Goal: Book appointment/travel/reservation: Book appointment/travel/reservation

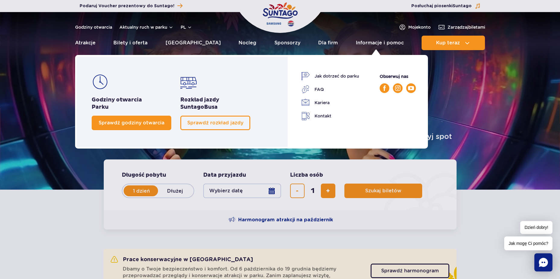
click at [160, 124] on span "Sprawdź godziny otwarcia" at bounding box center [132, 123] width 66 height 6
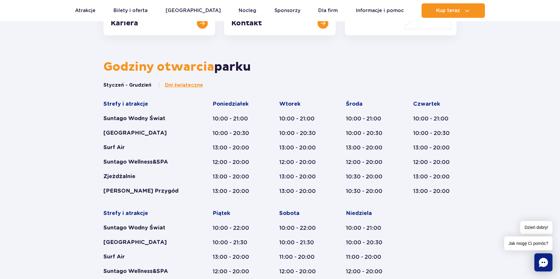
scroll to position [277, 0]
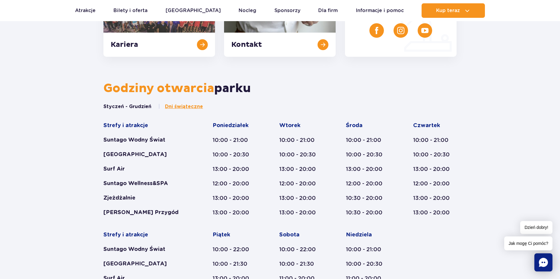
click at [173, 106] on span "Dni świąteczne" at bounding box center [184, 106] width 38 height 7
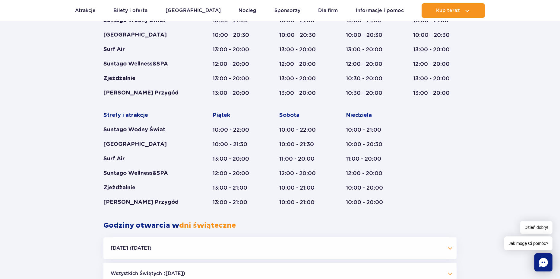
scroll to position [296, 0]
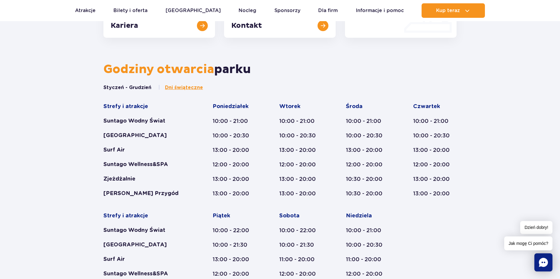
click at [136, 88] on button "Styczeń - Grudzień" at bounding box center [128, 87] width 48 height 7
click at [133, 86] on button "Styczeń - Grudzień" at bounding box center [128, 87] width 48 height 7
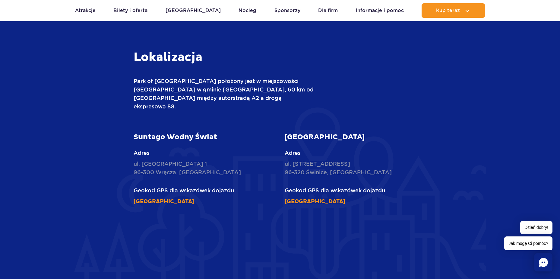
scroll to position [0, 0]
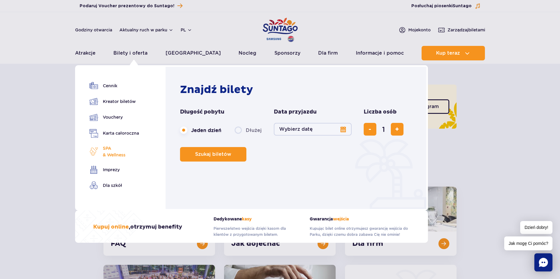
click at [105, 146] on span "SPA & Wellness" at bounding box center [114, 151] width 23 height 13
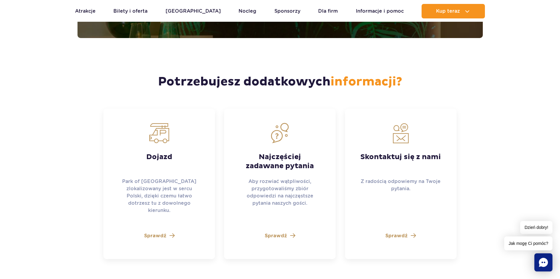
scroll to position [1617, 0]
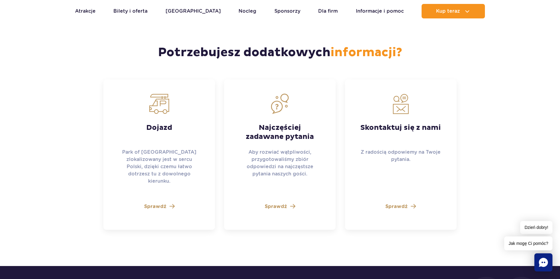
click at [410, 196] on div "Skontaktuj się z nami Z radością odpowiemy na Twoje pytania. Sprawdź" at bounding box center [401, 154] width 112 height 150
click at [410, 203] on link "Sprawdź" at bounding box center [401, 206] width 30 height 7
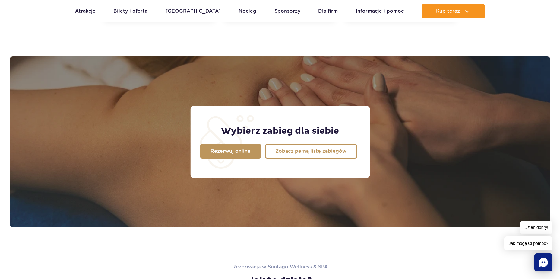
scroll to position [455, 0]
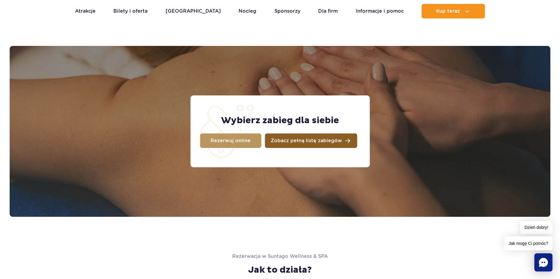
click at [288, 143] on span "Zobacz pełną listę zabiegów" at bounding box center [306, 140] width 71 height 5
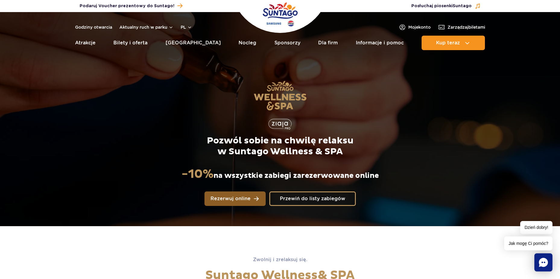
click at [237, 196] on span "Rezerwuj online" at bounding box center [231, 198] width 40 height 5
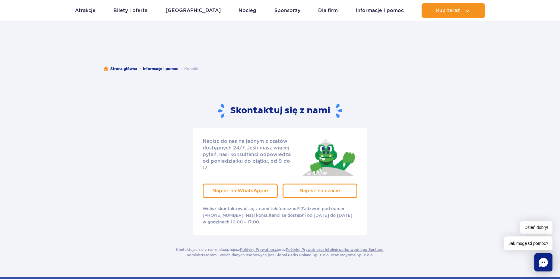
scroll to position [11, 0]
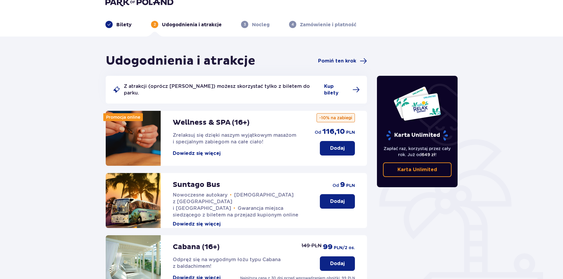
click at [336, 141] on button "Dodaj" at bounding box center [337, 148] width 35 height 14
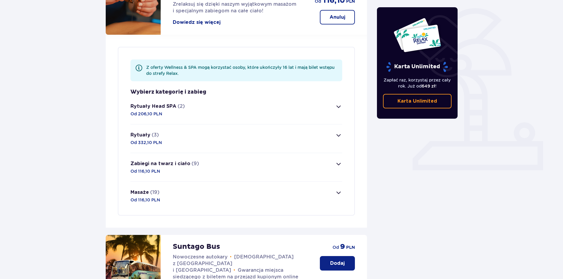
click at [234, 184] on button "Masaże (19) Od 116,10 PLN" at bounding box center [236, 196] width 212 height 28
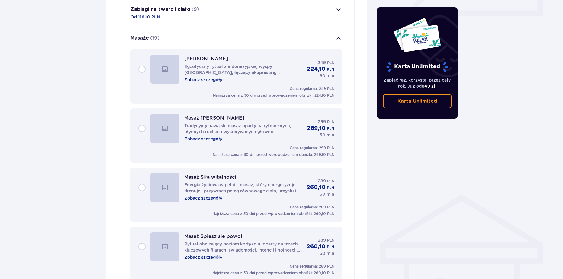
click at [142, 63] on div "Masaż balijski Egzotyczny rytuał z indonezyjskiej wyspy Bali, łączący akupresur…" at bounding box center [236, 69] width 196 height 29
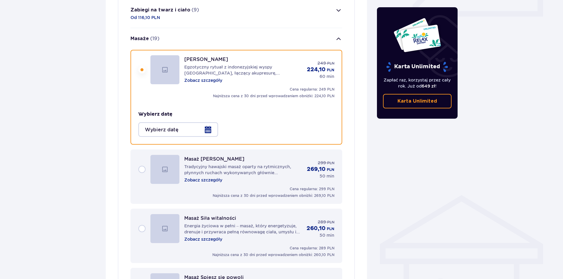
scroll to position [289, 0]
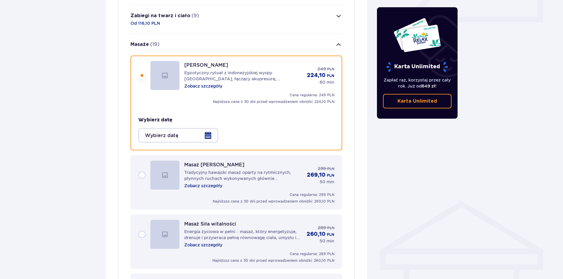
click at [212, 128] on div at bounding box center [178, 135] width 80 height 14
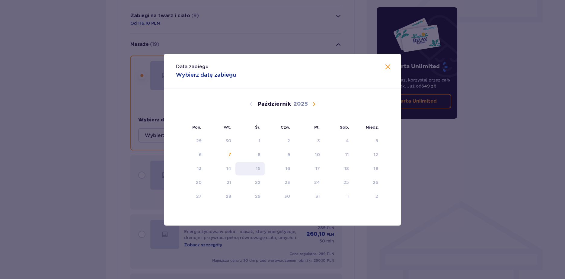
click at [253, 164] on div "15" at bounding box center [249, 168] width 29 height 13
click at [311, 164] on div "17" at bounding box center [309, 168] width 30 height 13
drag, startPoint x: 317, startPoint y: 186, endPoint x: 308, endPoint y: 191, distance: 10.2
click at [315, 190] on tbody "29 30 1 2 3 4 5 6 7 8 9 10 11 12 13 14 15 16 17 18 19 20 21 22 23 24 25 26 27 2…" at bounding box center [279, 168] width 206 height 69
drag, startPoint x: 287, startPoint y: 196, endPoint x: 269, endPoint y: 190, distance: 19.3
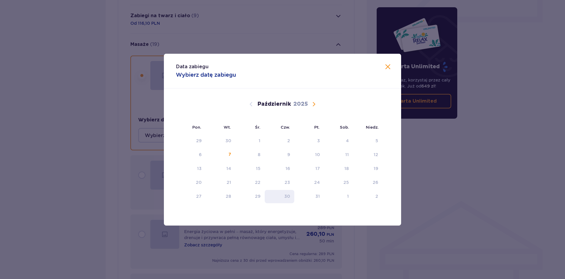
click at [281, 195] on tr "27 28 29 30 31 1 2" at bounding box center [279, 196] width 206 height 13
click at [231, 156] on div "7" at bounding box center [221, 154] width 30 height 13
drag, startPoint x: 220, startPoint y: 158, endPoint x: 228, endPoint y: 161, distance: 8.8
click at [226, 161] on div "7" at bounding box center [221, 154] width 30 height 13
click at [240, 161] on table "29 30 1 2 3 4 5 6 7 8 9 10 11 12 13 14 15 16 17 18 19 20 21 22 23 24 25 26 27 2…" at bounding box center [279, 169] width 206 height 70
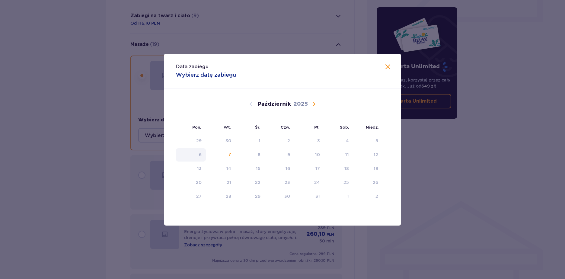
click at [202, 156] on div "6" at bounding box center [191, 154] width 30 height 13
click at [247, 106] on div "Wrzesień 2025 1 2 3 4 5 6 7 8 9 10 11 12 13 14 15 16 17 18 19 20 21 22 23 24 25…" at bounding box center [282, 150] width 237 height 125
click at [311, 104] on span "Następny miesiąc" at bounding box center [313, 103] width 7 height 7
click at [313, 107] on span "Następny miesiąc" at bounding box center [313, 103] width 7 height 7
click at [312, 107] on div "Listopad 2025 27 28 29 30 31 1 2 3 4 5 6 7 8 9 10 11 12 13 14 15 16 17 18 19 20…" at bounding box center [282, 150] width 237 height 125
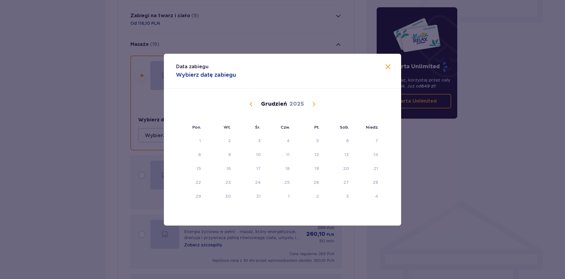
click at [312, 106] on span "Następny miesiąc" at bounding box center [313, 103] width 7 height 7
drag, startPoint x: 253, startPoint y: 104, endPoint x: 180, endPoint y: 110, distance: 72.6
click at [252, 104] on span "Poprzedni miesiąc" at bounding box center [250, 103] width 7 height 7
click at [387, 65] on span "Zamknij" at bounding box center [387, 66] width 7 height 7
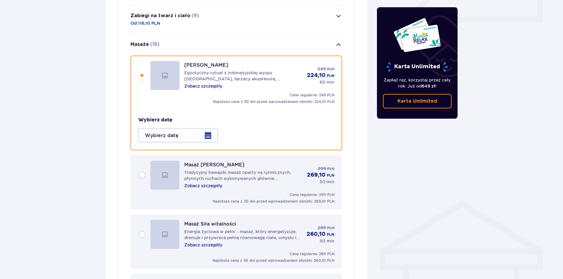
click at [203, 116] on div "Wybierz datę" at bounding box center [236, 129] width 196 height 26
drag, startPoint x: 185, startPoint y: 71, endPoint x: 176, endPoint y: 70, distance: 9.4
click at [184, 71] on p "Egzotyczny rytuał z indonezyjskiej wyspy Bali, łączący akupresurę, refleksotera…" at bounding box center [243, 76] width 118 height 12
click at [164, 68] on img at bounding box center [164, 75] width 29 height 29
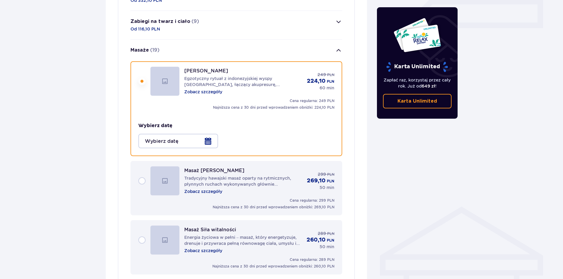
scroll to position [280, 0]
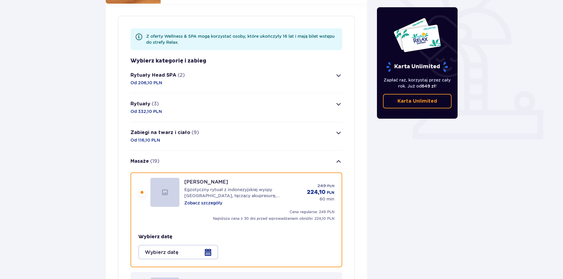
click at [231, 80] on button "Rytuały Head SPA (2) Od 206,10 PLN" at bounding box center [236, 79] width 212 height 28
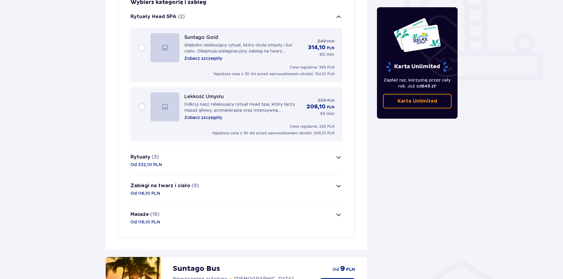
drag, startPoint x: 147, startPoint y: 43, endPoint x: 152, endPoint y: 44, distance: 5.5
click at [147, 44] on div "Suntago Gold Głęboko relaksujący rytuał, który otula zmysły i koi ciało. Obejmu…" at bounding box center [236, 47] width 196 height 29
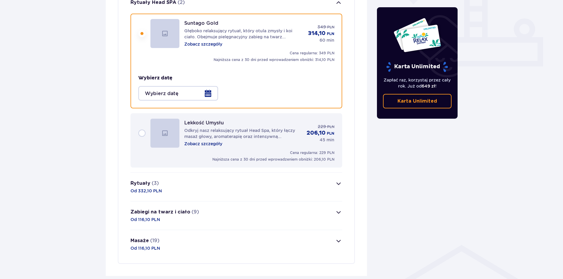
scroll to position [246, 0]
click at [201, 87] on div at bounding box center [178, 93] width 80 height 14
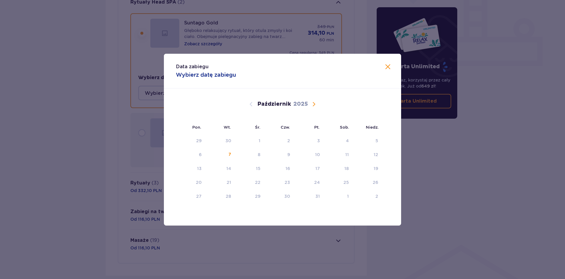
click at [58, 114] on div "Data zabiegu Wybierz datę zabiegu Pon. Wt. Śr. Czw. Pt. Sob. Niedz. Wrzesień 20…" at bounding box center [282, 139] width 565 height 279
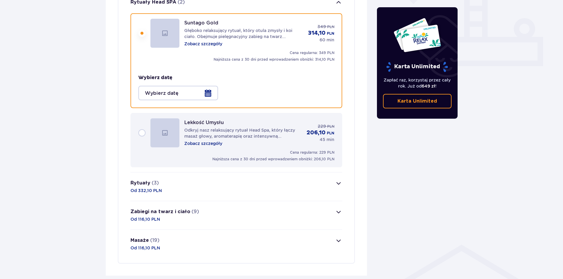
click at [218, 208] on button "Zabiegi na twarz i ciało (9) Od 116,10 PLN" at bounding box center [236, 215] width 212 height 28
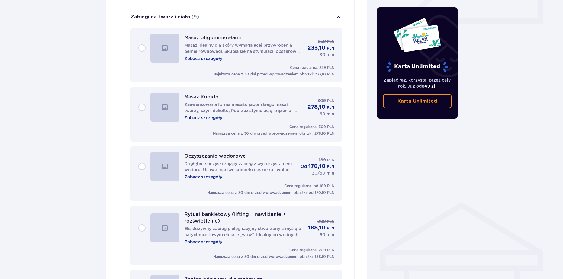
click at [143, 162] on div "Oczyszczanie wodorowe Dogłębnie oczyszczający zabieg z wykorzystaniem wodoru. U…" at bounding box center [236, 166] width 196 height 29
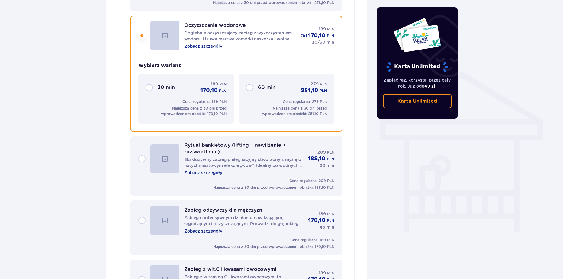
scroll to position [421, 0]
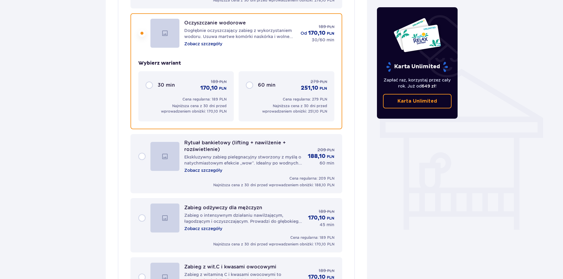
click at [187, 82] on div "30 min" at bounding box center [175, 85] width 34 height 7
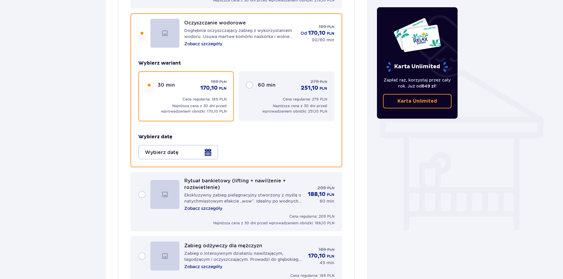
click at [211, 145] on div at bounding box center [178, 152] width 80 height 14
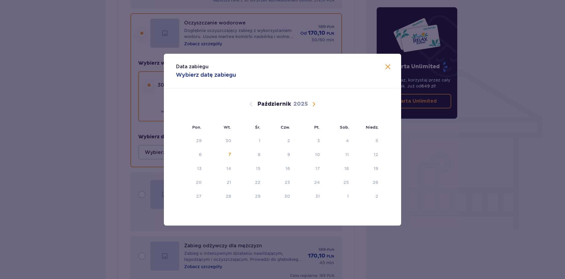
click at [309, 105] on div "Październik 2025" at bounding box center [283, 103] width 200 height 7
click at [314, 105] on span "Następny miesiąc" at bounding box center [313, 103] width 7 height 7
drag, startPoint x: 314, startPoint y: 105, endPoint x: 448, endPoint y: 123, distance: 136.1
click at [313, 105] on span "Następny miesiąc" at bounding box center [313, 103] width 7 height 7
drag, startPoint x: 467, startPoint y: 135, endPoint x: 510, endPoint y: 123, distance: 44.9
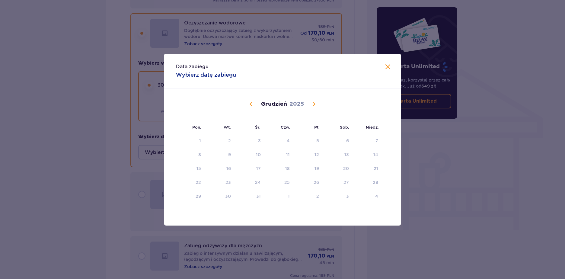
click at [468, 136] on div "Data zabiegu Wybierz datę zabiegu Pon. Wt. Śr. Czw. Pt. Sob. Niedz. Listopad 20…" at bounding box center [282, 139] width 565 height 279
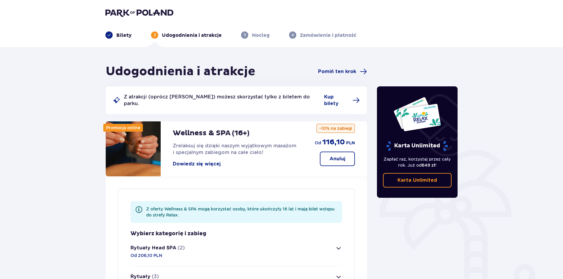
click at [124, 9] on img at bounding box center [139, 12] width 68 height 8
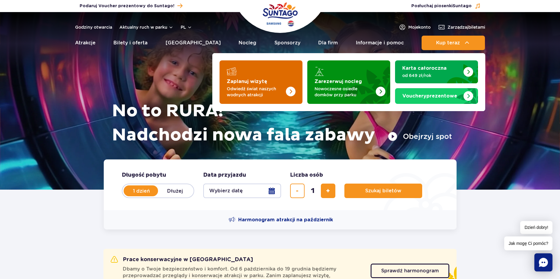
click at [250, 82] on strong "Zaplanuj wizytę" at bounding box center [247, 81] width 40 height 5
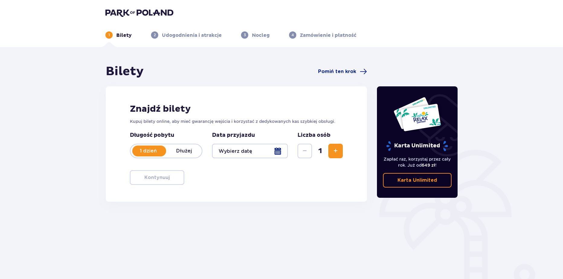
click at [339, 67] on div "Bilety Pomiń ten krok" at bounding box center [236, 71] width 261 height 15
click at [340, 70] on span "Pomiń ten krok" at bounding box center [337, 71] width 38 height 7
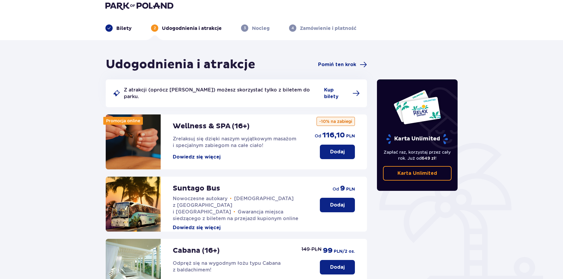
click at [337, 145] on button "Dodaj" at bounding box center [337, 152] width 35 height 14
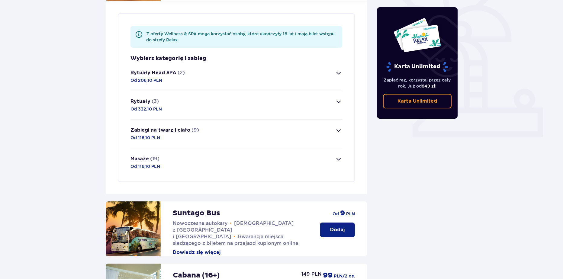
click at [222, 163] on button "Masaże (19) Od 116,10 PLN" at bounding box center [236, 162] width 212 height 28
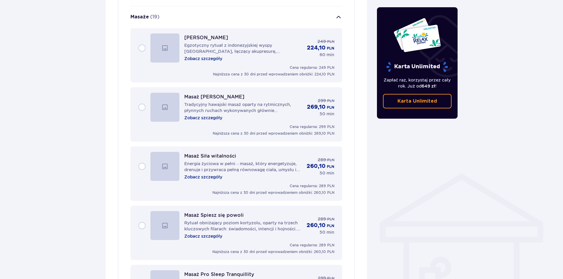
click at [148, 47] on div "Masaż balijski Egzotyczny rytuał z indonezyjskiej wyspy [GEOGRAPHIC_DATA], łącz…" at bounding box center [236, 47] width 196 height 29
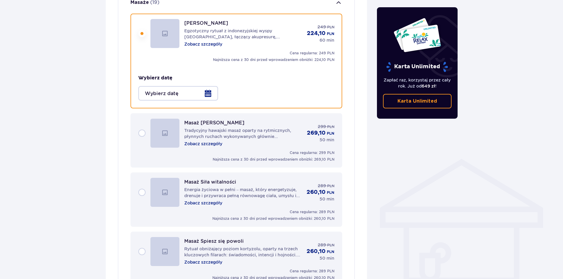
scroll to position [332, 0]
click at [191, 87] on div at bounding box center [178, 93] width 80 height 14
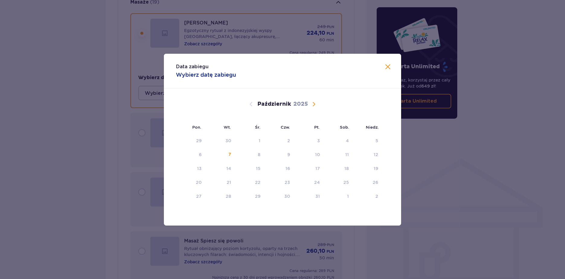
click at [109, 144] on div "Data zabiegu Wybierz datę zabiegu Pon. Wt. Śr. Czw. Pt. Sob. [GEOGRAPHIC_DATA].…" at bounding box center [282, 139] width 565 height 279
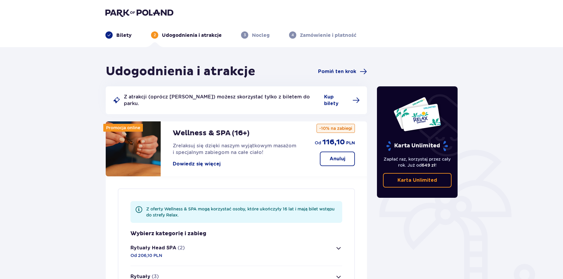
click at [164, 10] on img at bounding box center [139, 12] width 68 height 8
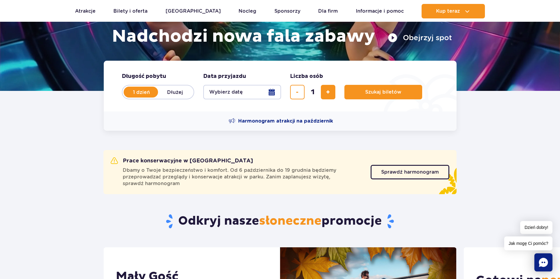
scroll to position [103, 0]
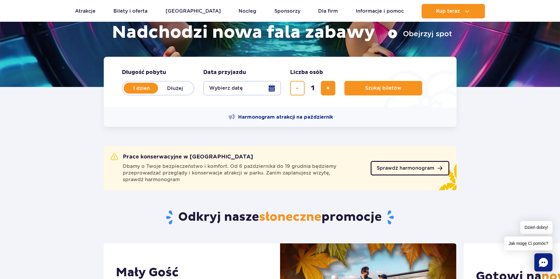
click at [423, 174] on link "Sprawdź harmonogram" at bounding box center [410, 168] width 79 height 14
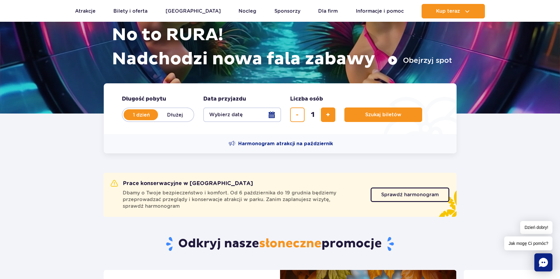
scroll to position [75, 0]
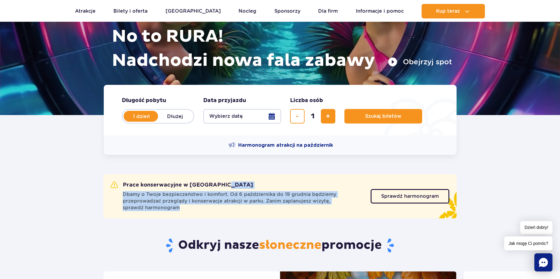
drag, startPoint x: 263, startPoint y: 211, endPoint x: 109, endPoint y: 186, distance: 155.7
click at [109, 186] on div "Prace konserwacyjne w Suntago Dbamy o Twoje bezpieczeństwo i komfort. Od 6 paźd…" at bounding box center [280, 196] width 353 height 44
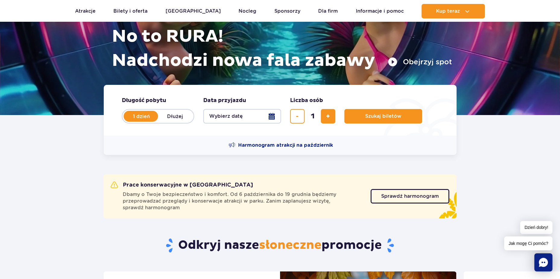
click at [109, 186] on div "Prace konserwacyjne w Suntago Dbamy o Twoje bezpieczeństwo i komfort. Od 6 paźd…" at bounding box center [280, 196] width 353 height 44
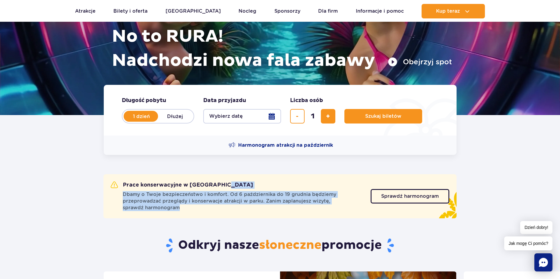
drag, startPoint x: 260, startPoint y: 208, endPoint x: 83, endPoint y: 180, distance: 179.1
click at [83, 180] on section "Prace konserwacyjne w Suntago Dbamy o Twoje bezpieczeństwo i komfort. Od 6 paźd…" at bounding box center [280, 187] width 560 height 65
click at [114, 186] on h2 "Prace konserwacyjne w Suntago" at bounding box center [182, 184] width 142 height 7
drag, startPoint x: 214, startPoint y: 207, endPoint x: 68, endPoint y: 161, distance: 152.8
click at [68, 161] on section "Prace konserwacyjne w Suntago Dbamy o Twoje bezpieczeństwo i komfort. Od 6 paźd…" at bounding box center [280, 187] width 560 height 65
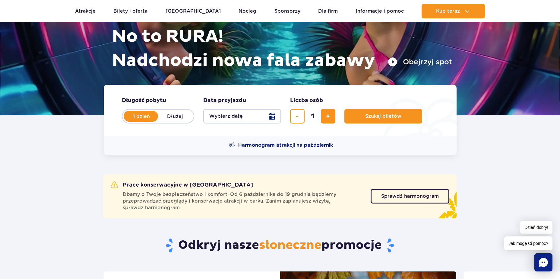
click at [107, 180] on div "Prace konserwacyjne w Suntago Dbamy o Twoje bezpieczeństwo i komfort. Od 6 paźd…" at bounding box center [280, 196] width 353 height 44
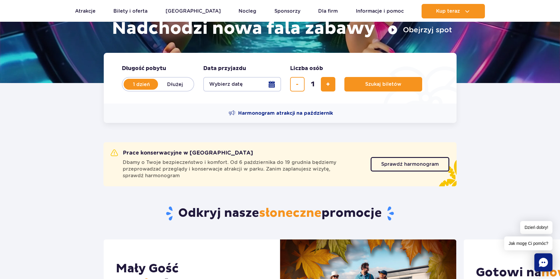
scroll to position [113, 0]
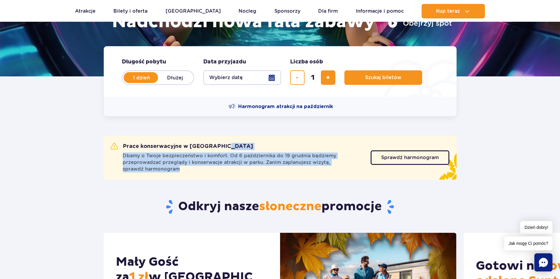
drag, startPoint x: 155, startPoint y: 163, endPoint x: 61, endPoint y: 129, distance: 99.3
click at [61, 129] on section "Prace konserwacyjne w Suntago Dbamy o Twoje bezpieczeństwo i komfort. Od 6 paźd…" at bounding box center [280, 148] width 560 height 65
click at [139, 166] on span "Dbamy o Twoje bezpieczeństwo i komfort. Od 6 października do 19 grudnia będziem…" at bounding box center [243, 162] width 241 height 20
drag, startPoint x: 201, startPoint y: 168, endPoint x: 78, endPoint y: 143, distance: 125.4
click at [78, 143] on section "Prace konserwacyjne w Suntago Dbamy o Twoje bezpieczeństwo i komfort. Od 6 paźd…" at bounding box center [280, 148] width 560 height 65
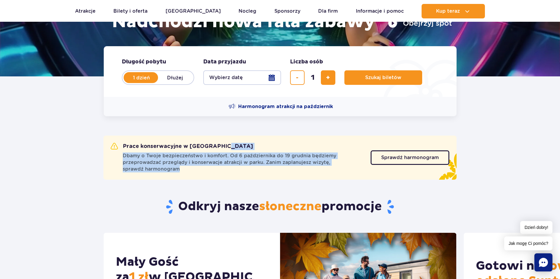
click at [221, 169] on span "Dbamy o Twoje bezpieczeństwo i komfort. Od 6 października do 19 grudnia będziem…" at bounding box center [243, 162] width 241 height 20
drag, startPoint x: 197, startPoint y: 174, endPoint x: 81, endPoint y: 132, distance: 122.9
click at [81, 132] on section "Prace konserwacyjne w Suntago Dbamy o Twoje bezpieczeństwo i komfort. Od 6 paźd…" at bounding box center [280, 148] width 560 height 65
drag, startPoint x: 232, startPoint y: 174, endPoint x: 209, endPoint y: 172, distance: 23.0
click at [231, 174] on div "Prace konserwacyjne w Suntago Dbamy o Twoje bezpieczeństwo i komfort. Od 6 paźd…" at bounding box center [280, 157] width 353 height 44
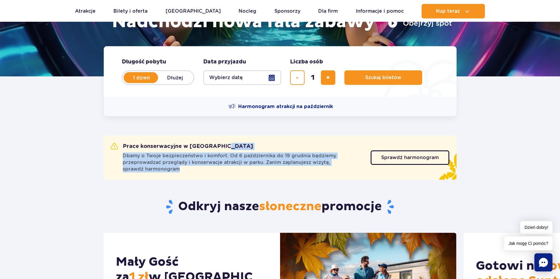
click at [188, 168] on span "Dbamy o Twoje bezpieczeństwo i komfort. Od 6 października do 19 grudnia będziem…" at bounding box center [243, 162] width 241 height 20
drag, startPoint x: 188, startPoint y: 168, endPoint x: 70, endPoint y: 132, distance: 122.8
click at [70, 132] on section "Prace konserwacyjne w Suntago Dbamy o Twoje bezpieczeństwo i komfort. Od 6 paźd…" at bounding box center [280, 148] width 560 height 65
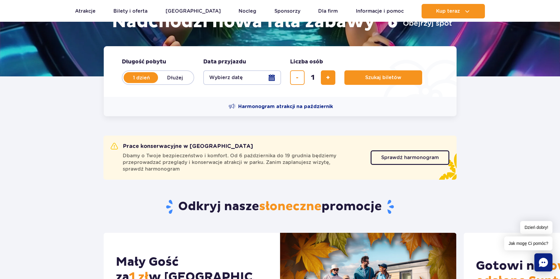
drag, startPoint x: 249, startPoint y: 185, endPoint x: 242, endPoint y: 183, distance: 7.5
click at [246, 184] on div "Odkryj nasze słoneczne promocje" at bounding box center [280, 207] width 362 height 52
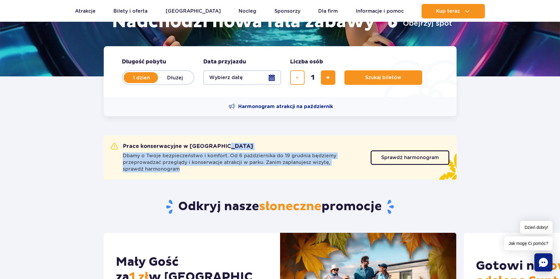
drag, startPoint x: 202, startPoint y: 172, endPoint x: 84, endPoint y: 138, distance: 123.6
click at [84, 138] on section "Prace konserwacyjne w Suntago Dbamy o Twoje bezpieczeństwo i komfort. Od 6 paźd…" at bounding box center [280, 148] width 560 height 65
drag, startPoint x: 307, startPoint y: 156, endPoint x: 310, endPoint y: 157, distance: 3.7
click at [307, 157] on span "Dbamy o Twoje bezpieczeństwo i komfort. Od 6 października do 19 grudnia będziem…" at bounding box center [243, 162] width 241 height 20
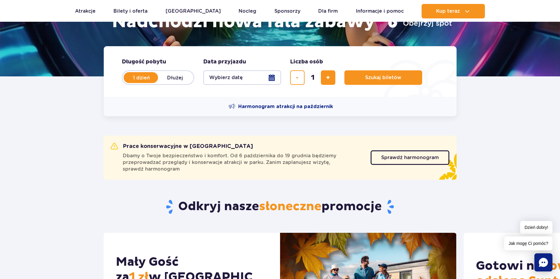
click at [393, 173] on div "Prace konserwacyjne w Suntago Dbamy o Twoje bezpieczeństwo i komfort. Od 6 paźd…" at bounding box center [280, 157] width 353 height 44
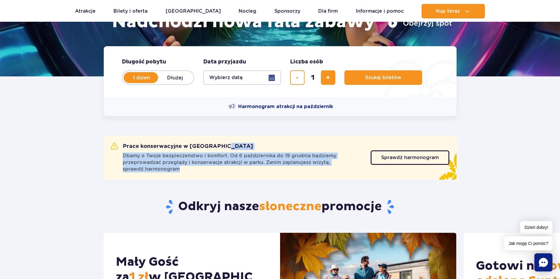
drag, startPoint x: 200, startPoint y: 171, endPoint x: 81, endPoint y: 143, distance: 122.0
click at [81, 143] on section "Prace konserwacyjne w Suntago Dbamy o Twoje bezpieczeństwo i komfort. Od 6 paźd…" at bounding box center [280, 148] width 560 height 65
click at [281, 178] on div "Prace konserwacyjne w Suntago Dbamy o Twoje bezpieczeństwo i komfort. Od 6 paźd…" at bounding box center [280, 157] width 353 height 44
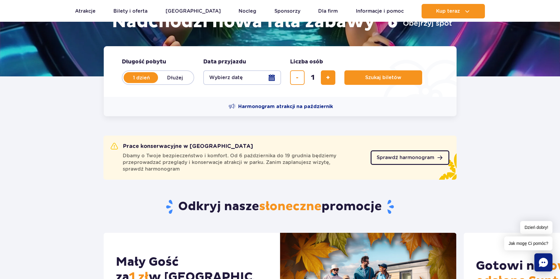
click at [420, 160] on span "Sprawdź harmonogram" at bounding box center [406, 157] width 58 height 5
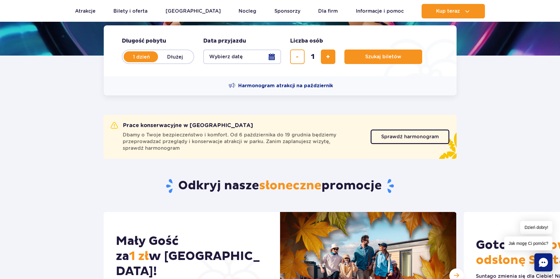
scroll to position [129, 0]
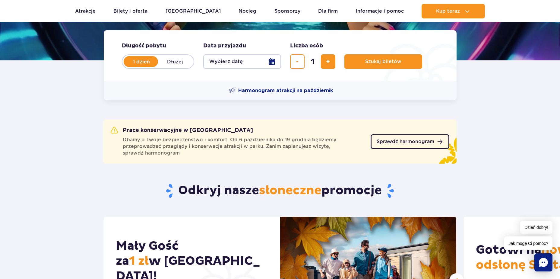
click at [396, 140] on span "Sprawdź harmonogram" at bounding box center [406, 141] width 58 height 5
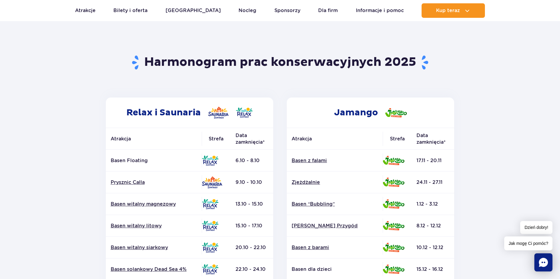
scroll to position [27, 0]
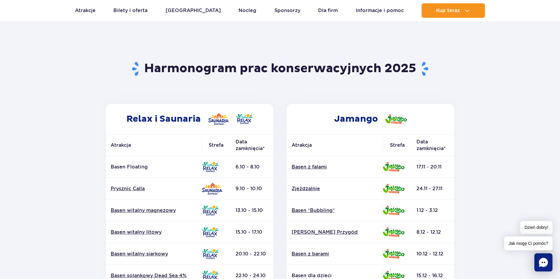
scroll to position [20, 0]
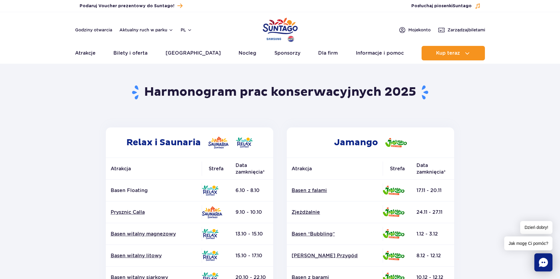
click at [285, 23] on img "Park of Poland" at bounding box center [280, 30] width 35 height 28
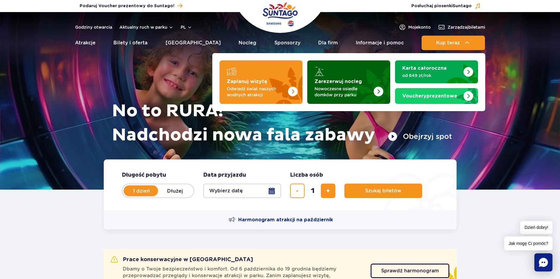
click at [354, 68] on img "Zarezerwuj nocleg" at bounding box center [363, 80] width 53 height 47
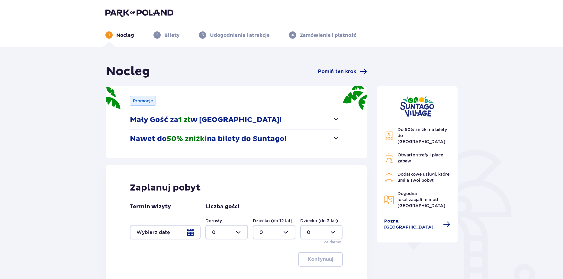
click at [178, 235] on div at bounding box center [165, 232] width 71 height 14
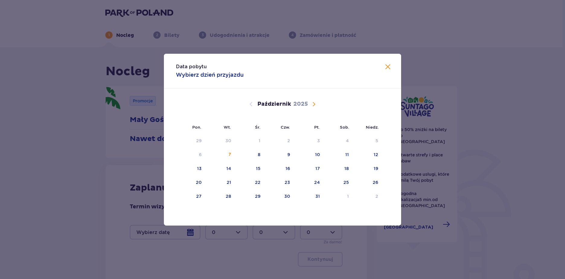
click at [312, 104] on span "Następny miesiąc" at bounding box center [313, 103] width 7 height 7
click at [199, 185] on div "17" at bounding box center [199, 182] width 5 height 6
click at [280, 182] on div "20" at bounding box center [279, 182] width 30 height 13
type input "[DATE] - [DATE]"
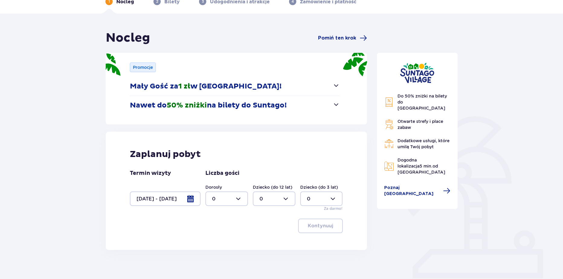
scroll to position [34, 0]
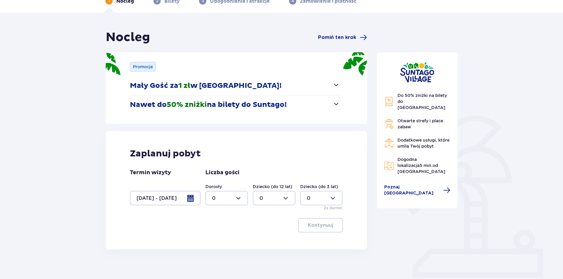
click at [239, 194] on div at bounding box center [226, 198] width 43 height 14
click at [214, 254] on p "3" at bounding box center [213, 254] width 3 height 7
type input "3"
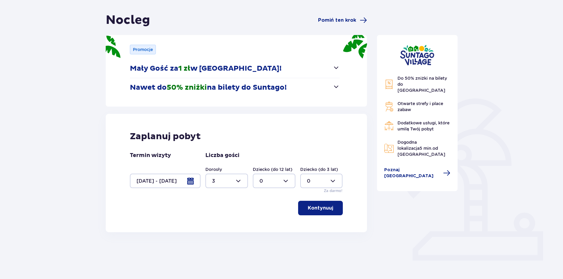
scroll to position [52, 0]
click at [332, 211] on span "button" at bounding box center [333, 207] width 7 height 7
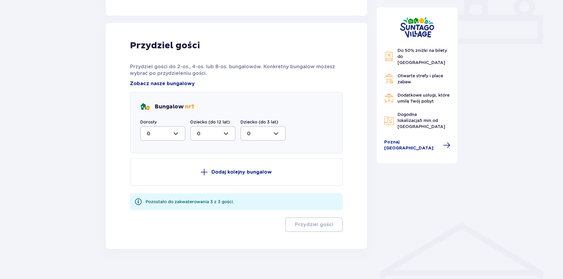
scroll to position [274, 0]
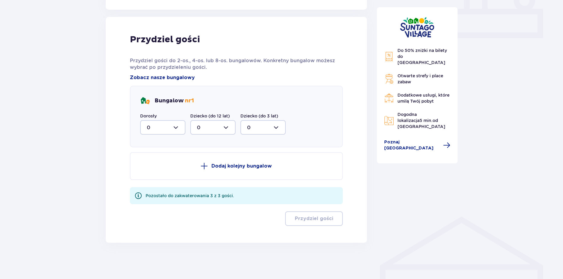
click at [181, 134] on div at bounding box center [162, 127] width 45 height 14
click at [155, 180] on span "3" at bounding box center [163, 183] width 44 height 13
type input "3"
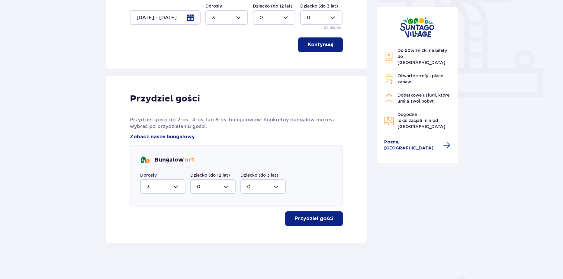
click at [314, 225] on button "Przydziel gości" at bounding box center [314, 218] width 58 height 14
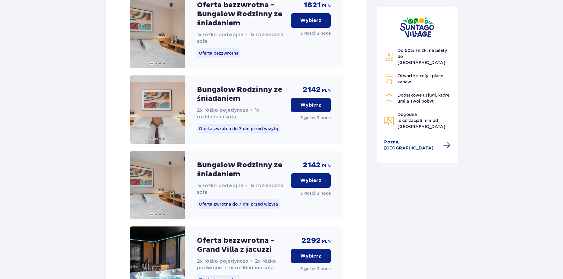
scroll to position [930, 0]
